Goal: Check status: Check status

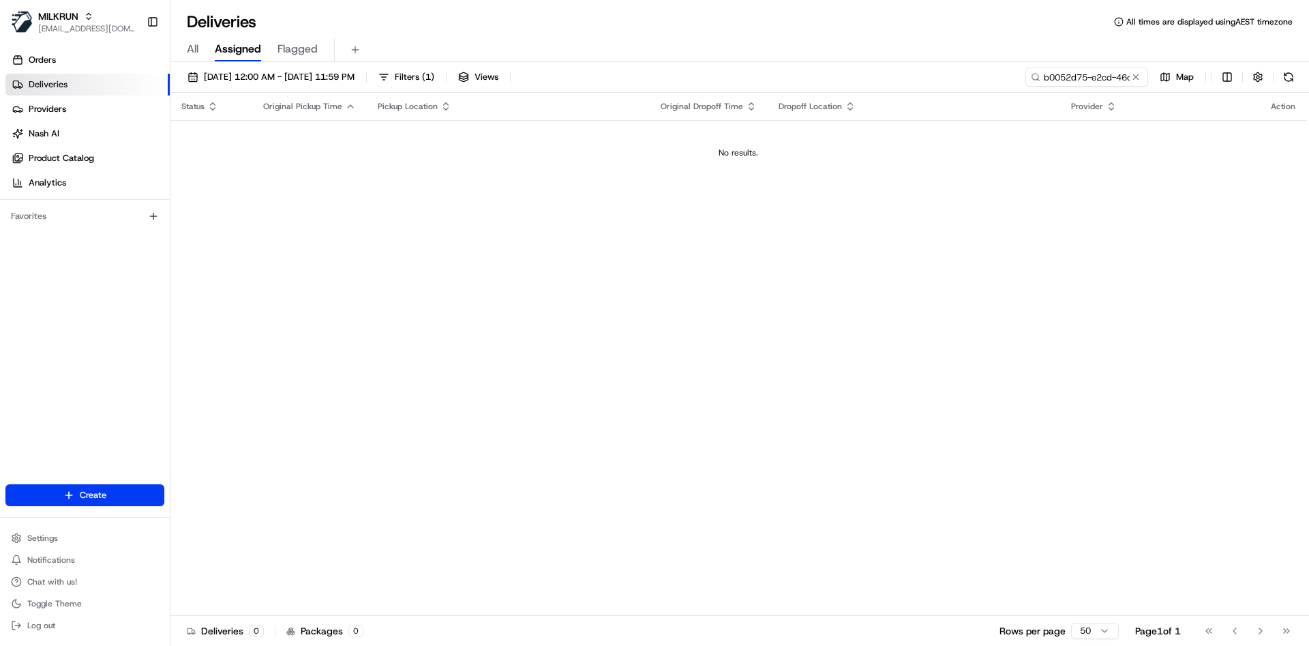
click at [1072, 81] on input "b0052d75-e2cd-46c6-acde-b26cd3efaed7" at bounding box center [1086, 76] width 123 height 19
type input "1df11210-7d0f-4392-b1c6-02c9422ada08"
click at [277, 67] on button "07/04/2025 12:00 AM - 07/04/2025 11:59 PM" at bounding box center [270, 76] width 179 height 19
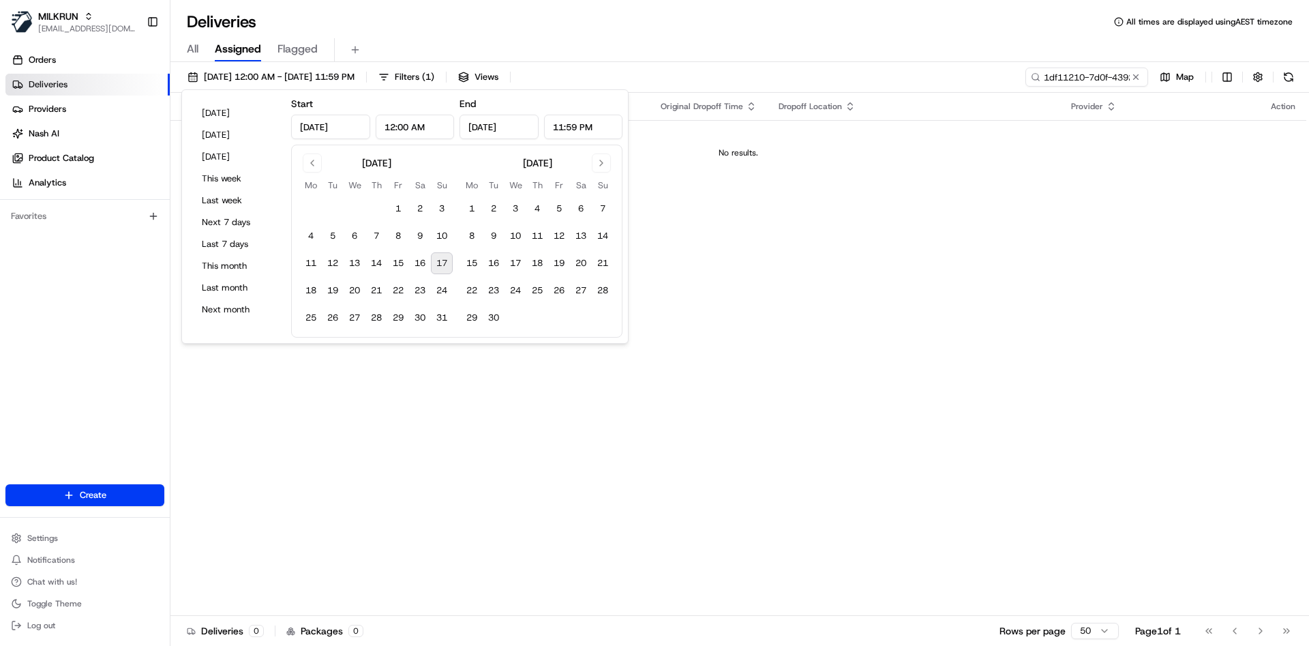
click at [444, 263] on button "17" at bounding box center [442, 263] width 22 height 22
type input "Aug 17, 2025"
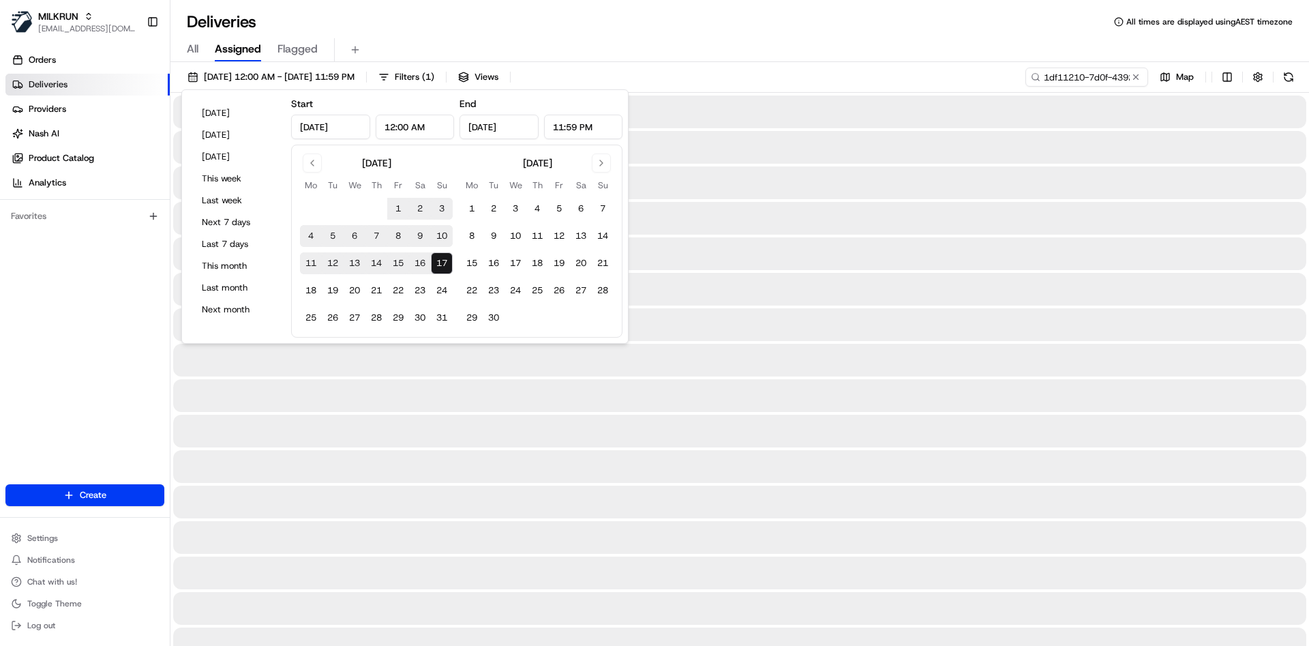
click at [1060, 20] on div "Deliveries All times are displayed using AEST timezone" at bounding box center [739, 22] width 1138 height 22
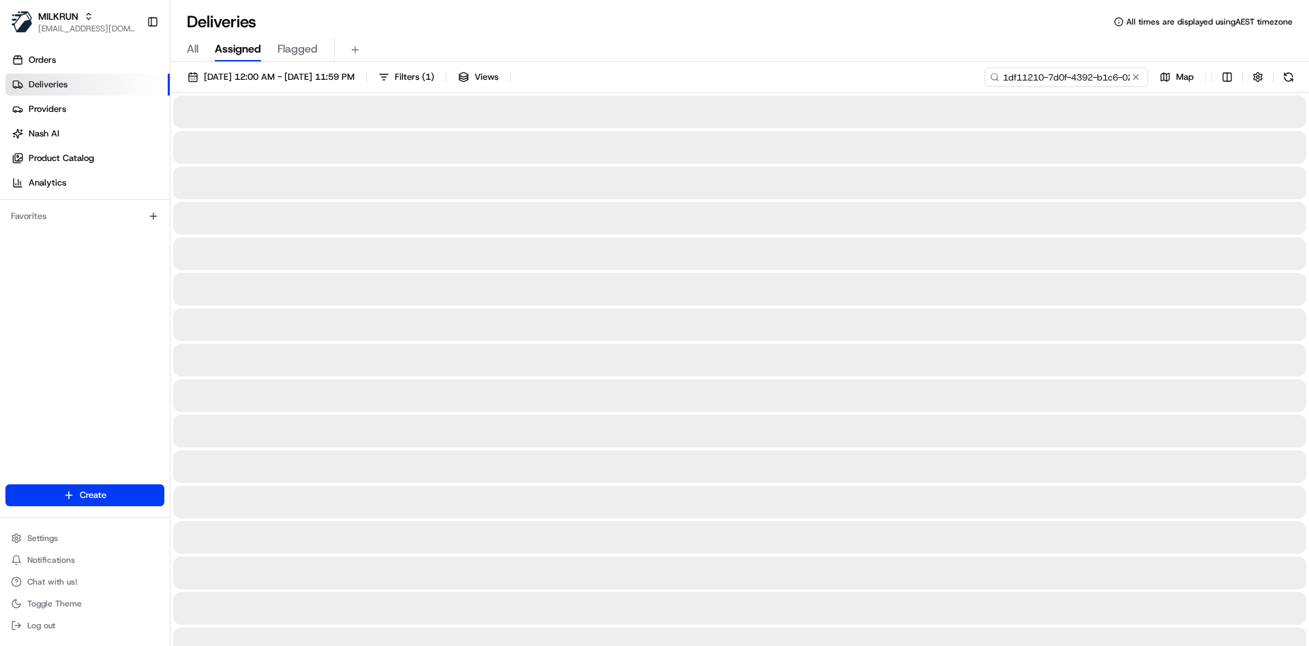
click at [1115, 73] on input "1df11210-7d0f-4392-b1c6-02c9422ada08" at bounding box center [1066, 76] width 164 height 19
